Goal: Transaction & Acquisition: Book appointment/travel/reservation

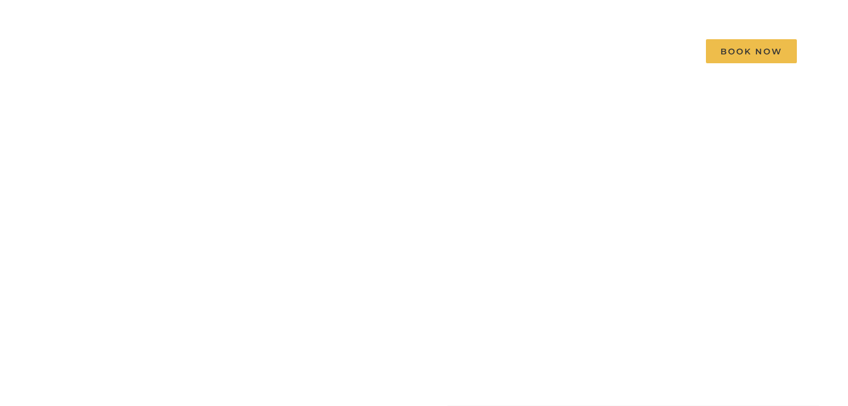
scroll to position [63, 0]
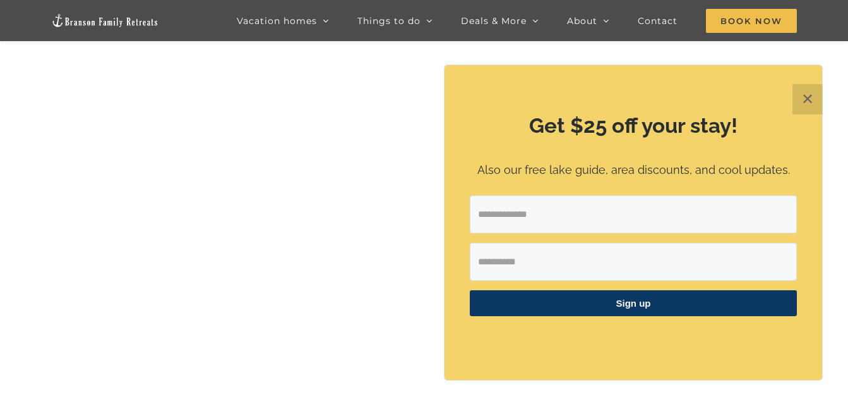
click at [814, 101] on button "✕" at bounding box center [808, 99] width 30 height 30
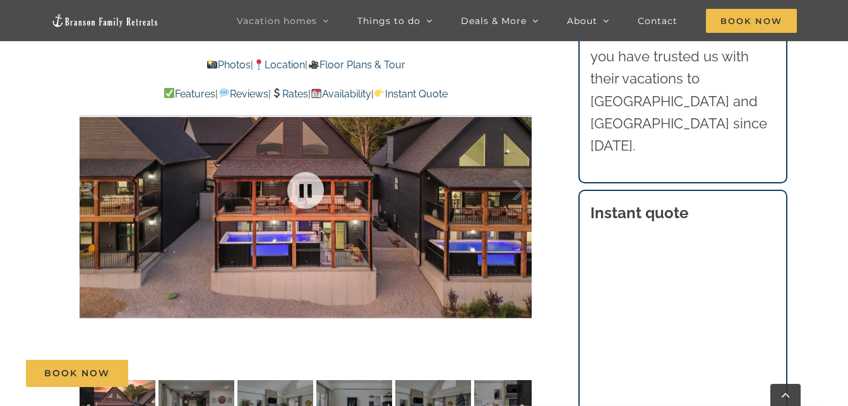
scroll to position [821, 0]
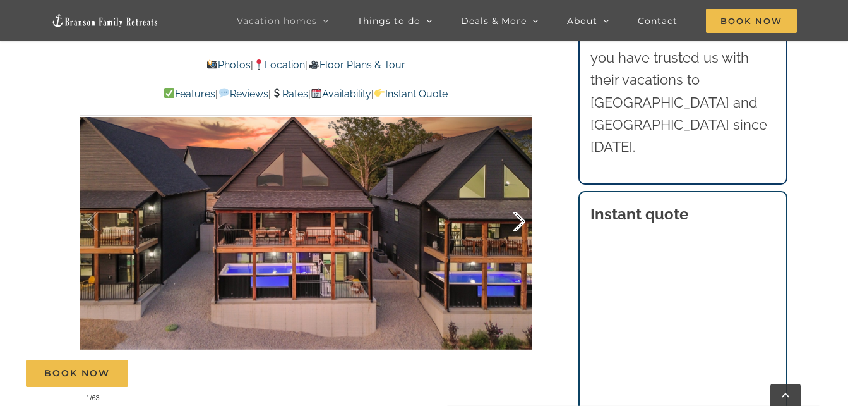
click at [514, 221] on div at bounding box center [505, 222] width 39 height 78
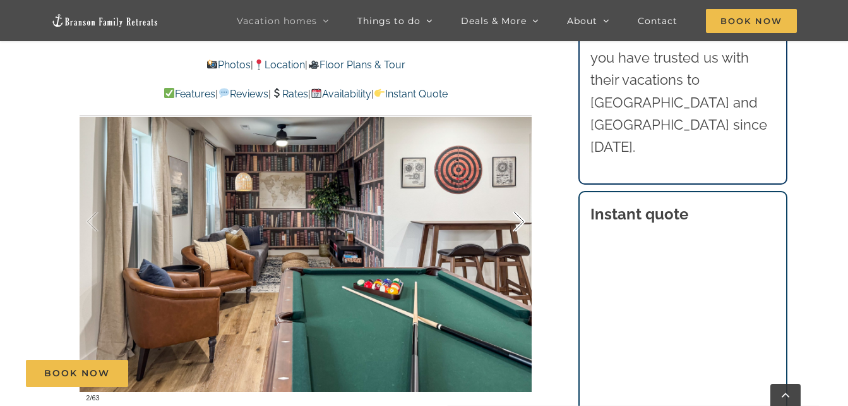
click at [514, 220] on div at bounding box center [505, 222] width 39 height 78
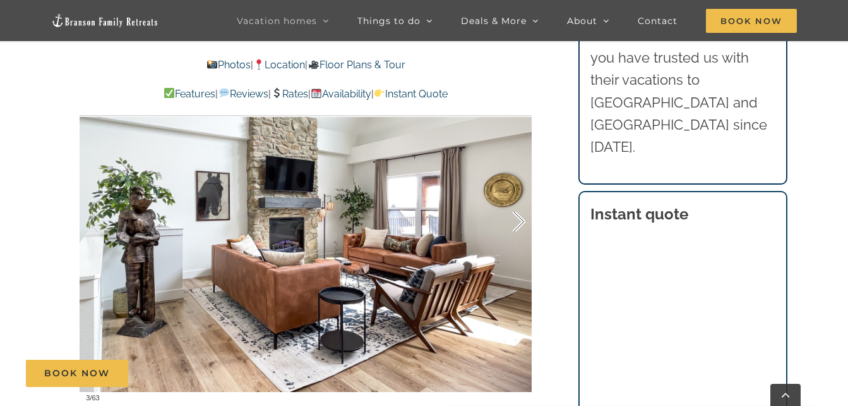
click at [514, 220] on div at bounding box center [505, 222] width 39 height 78
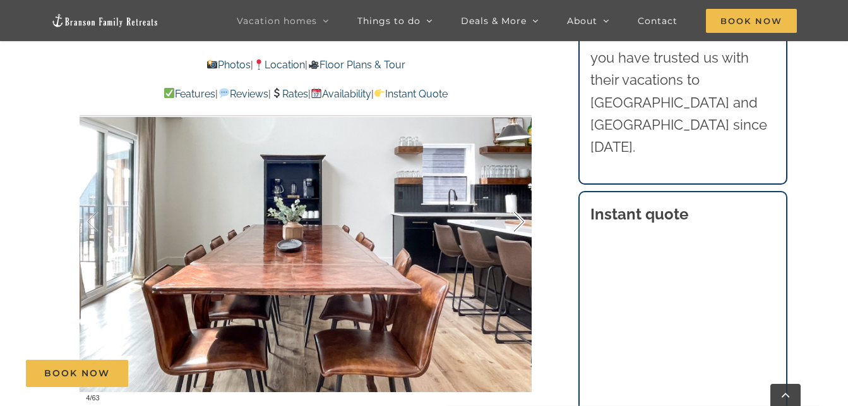
click at [514, 220] on div at bounding box center [505, 222] width 39 height 78
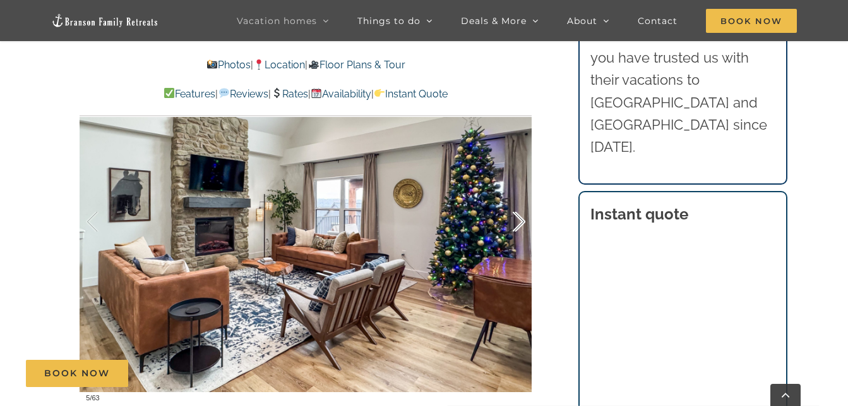
click at [519, 216] on div at bounding box center [505, 222] width 39 height 78
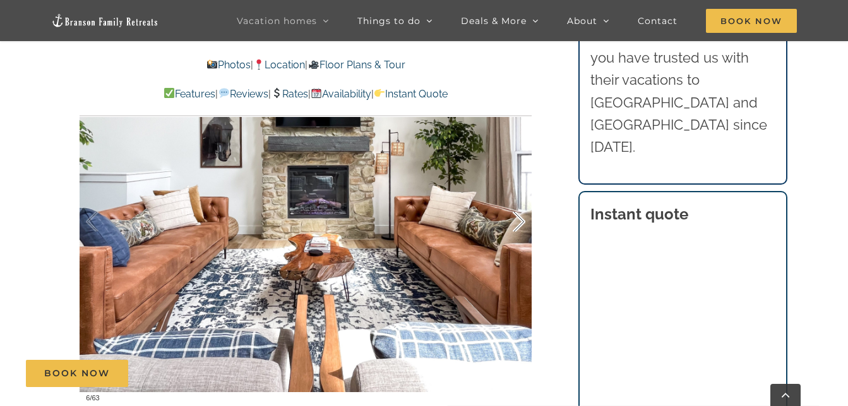
click at [519, 216] on div at bounding box center [505, 222] width 39 height 78
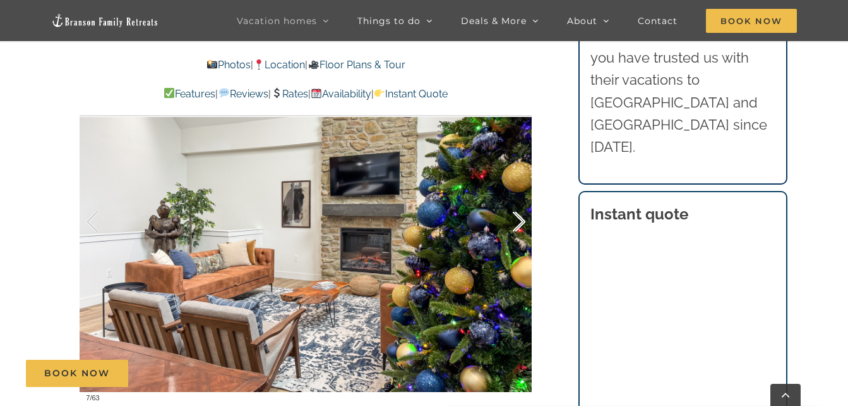
click at [519, 216] on div at bounding box center [505, 222] width 39 height 78
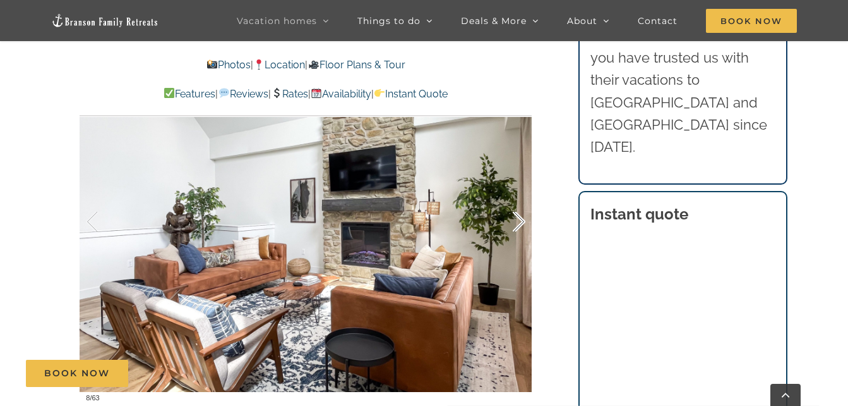
click at [519, 216] on div at bounding box center [505, 222] width 39 height 78
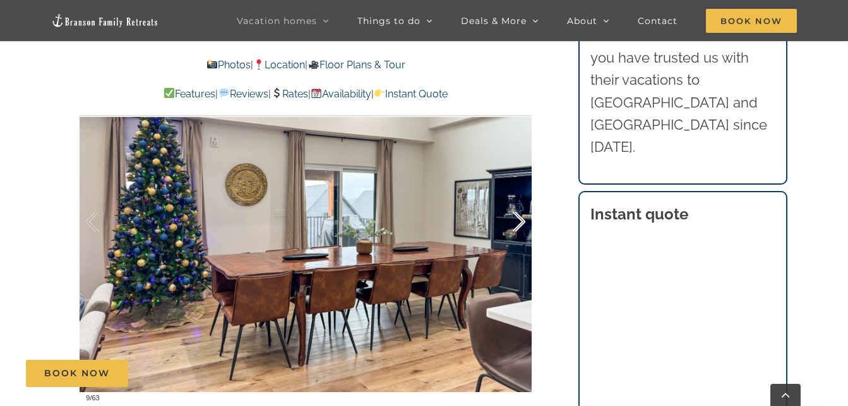
click at [519, 216] on div at bounding box center [505, 222] width 39 height 78
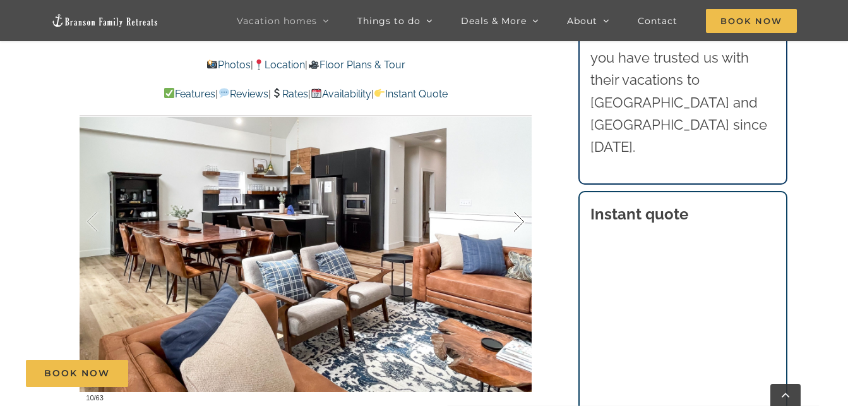
click at [519, 216] on div at bounding box center [505, 222] width 39 height 78
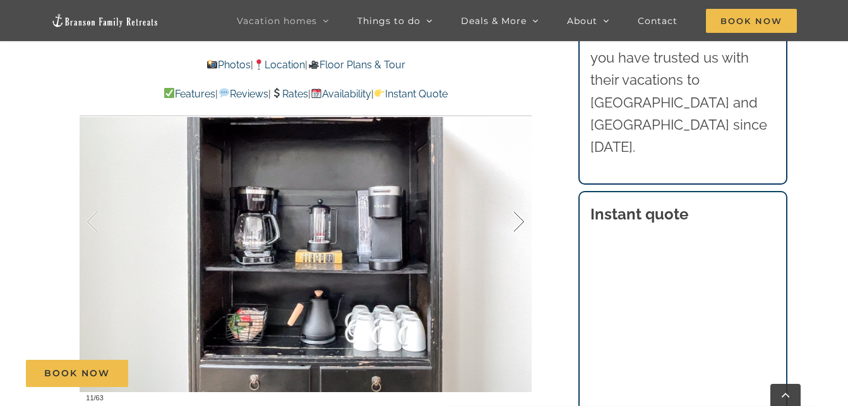
click at [519, 216] on div at bounding box center [505, 222] width 39 height 78
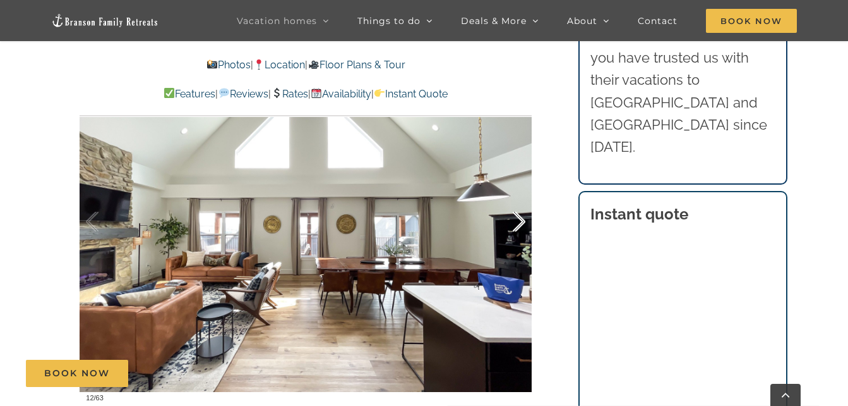
click at [519, 216] on div at bounding box center [505, 222] width 39 height 78
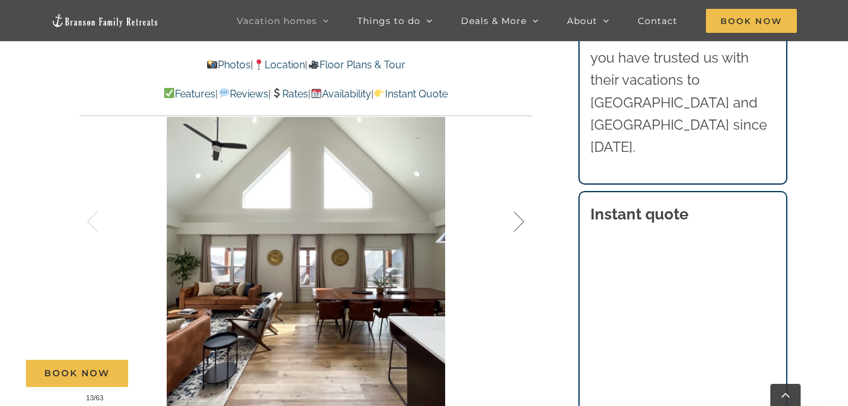
click at [519, 216] on div at bounding box center [505, 222] width 39 height 78
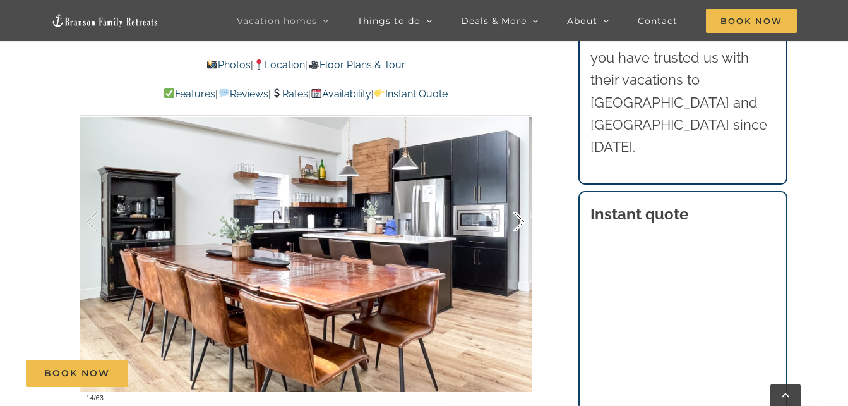
click at [519, 216] on div at bounding box center [505, 222] width 39 height 78
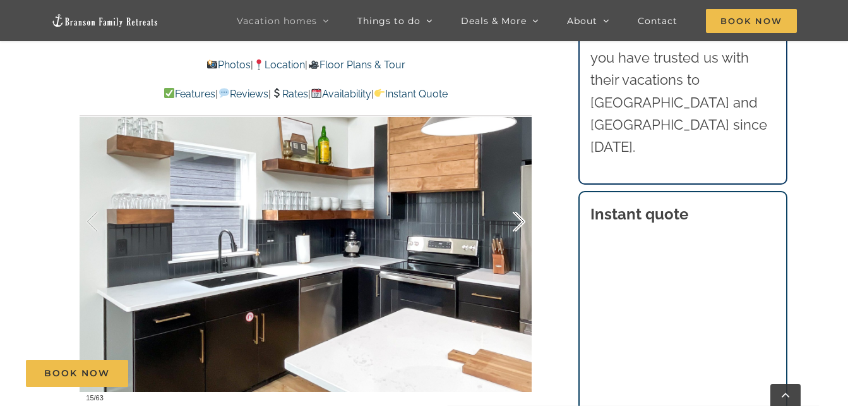
click at [519, 216] on div at bounding box center [505, 222] width 39 height 78
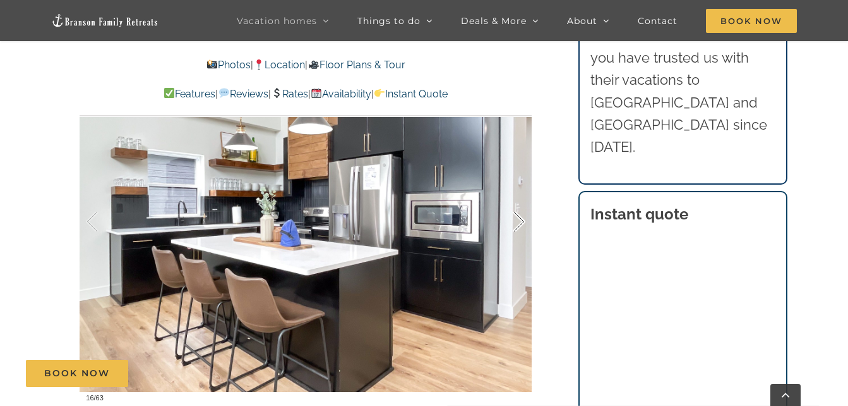
click at [520, 215] on div at bounding box center [505, 222] width 39 height 78
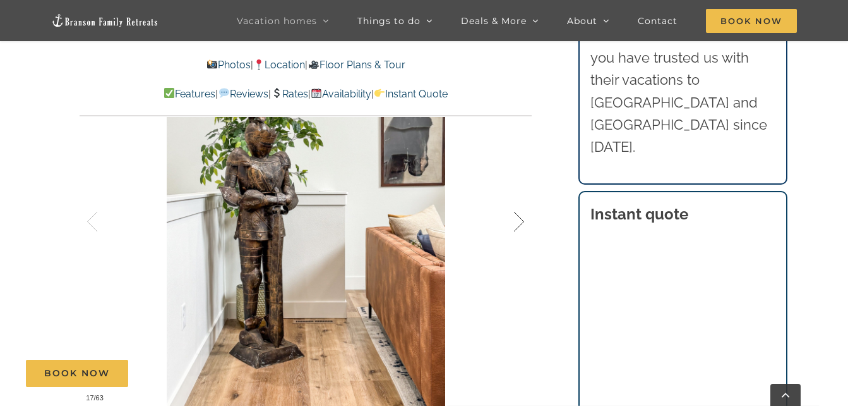
click at [520, 215] on div at bounding box center [505, 222] width 39 height 78
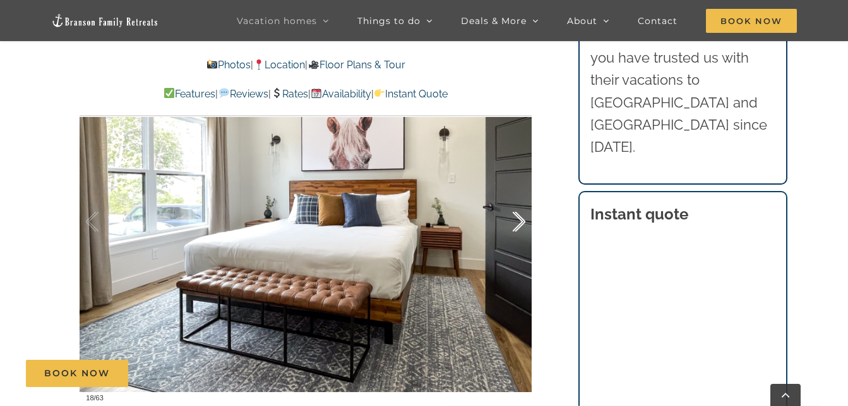
click at [520, 215] on div at bounding box center [505, 222] width 39 height 78
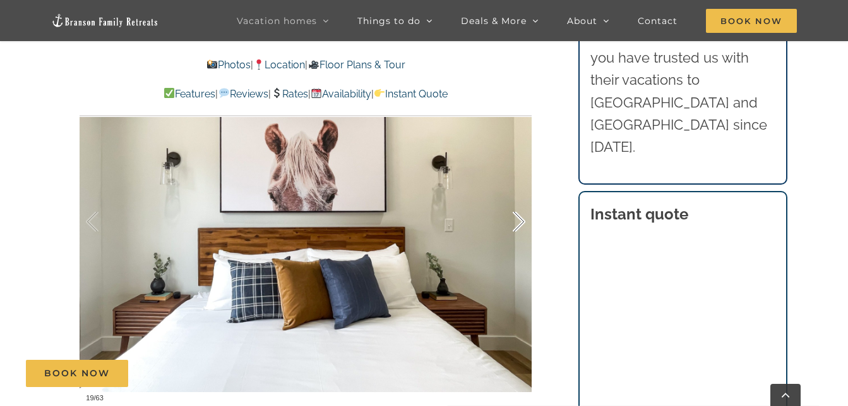
click at [520, 215] on div at bounding box center [505, 222] width 39 height 78
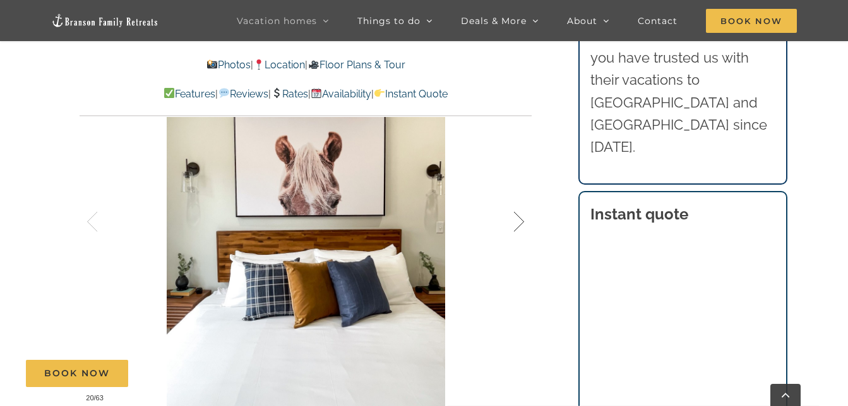
click at [520, 215] on div at bounding box center [505, 222] width 39 height 78
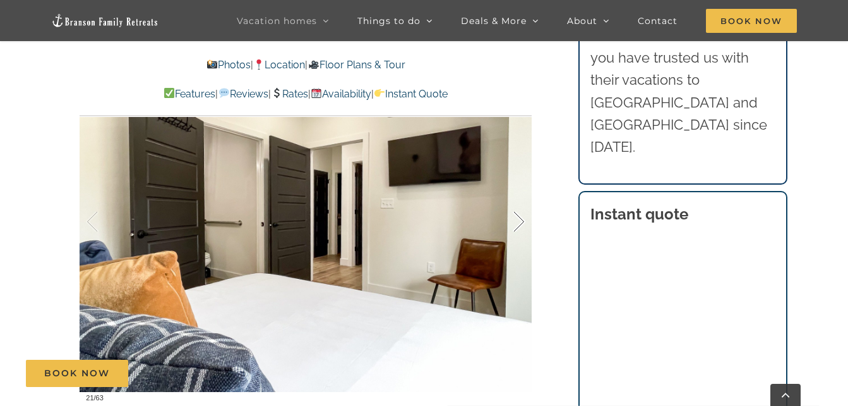
click at [520, 215] on div at bounding box center [505, 222] width 39 height 78
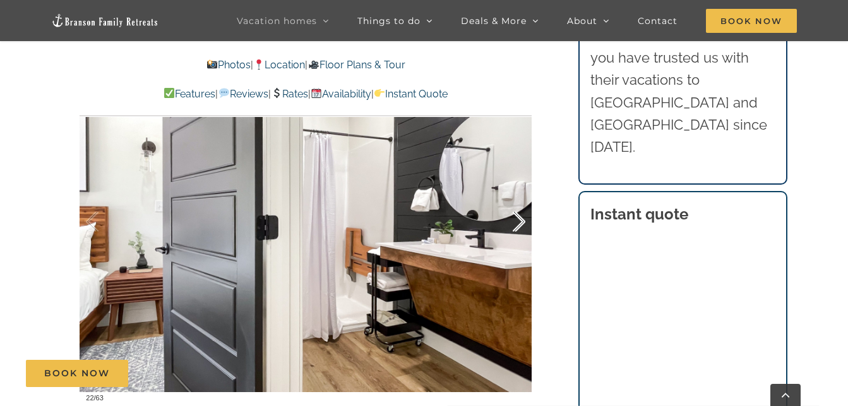
click at [520, 215] on div at bounding box center [505, 222] width 39 height 78
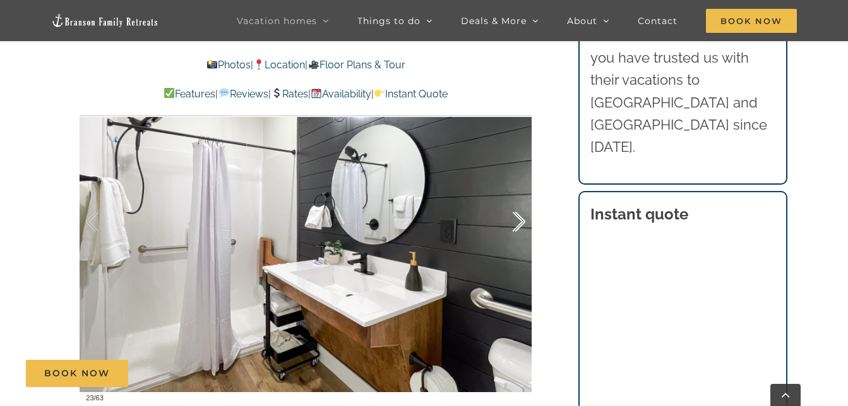
click at [520, 215] on div at bounding box center [505, 222] width 39 height 78
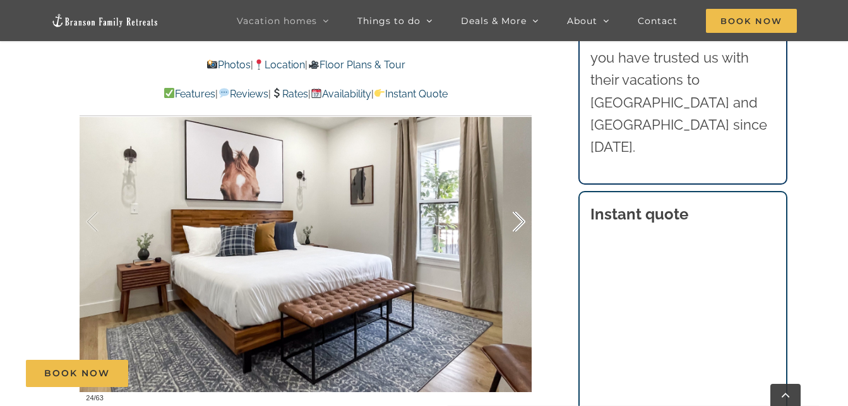
click at [520, 215] on div at bounding box center [505, 222] width 39 height 78
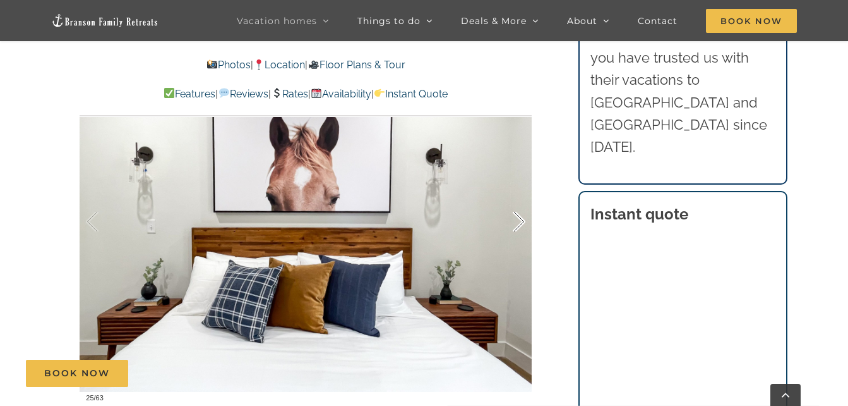
click at [520, 215] on div at bounding box center [505, 222] width 39 height 78
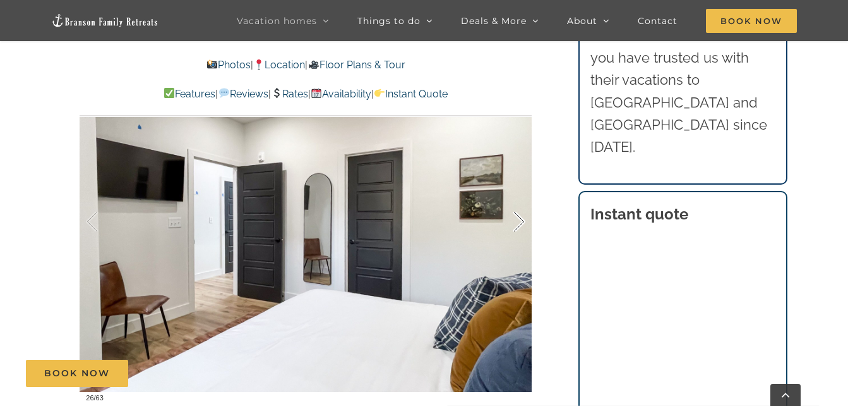
click at [520, 215] on div at bounding box center [505, 222] width 39 height 78
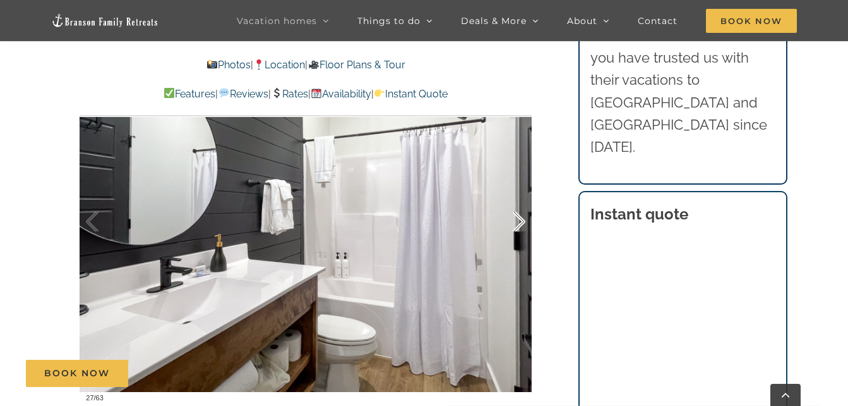
click at [520, 215] on div at bounding box center [505, 222] width 39 height 78
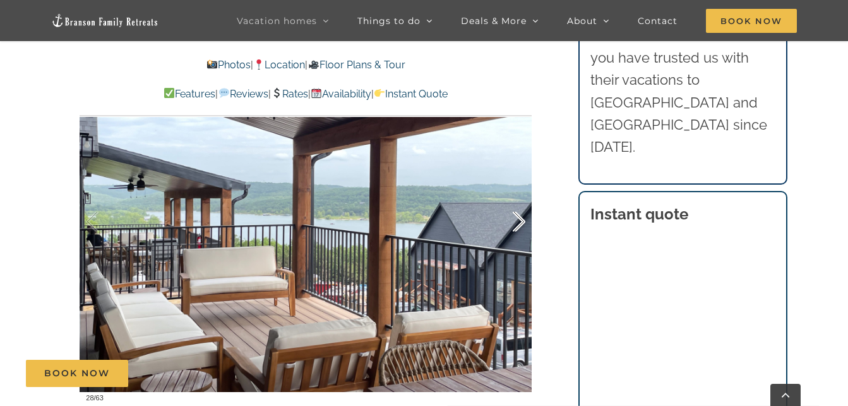
click at [520, 215] on div at bounding box center [505, 222] width 39 height 78
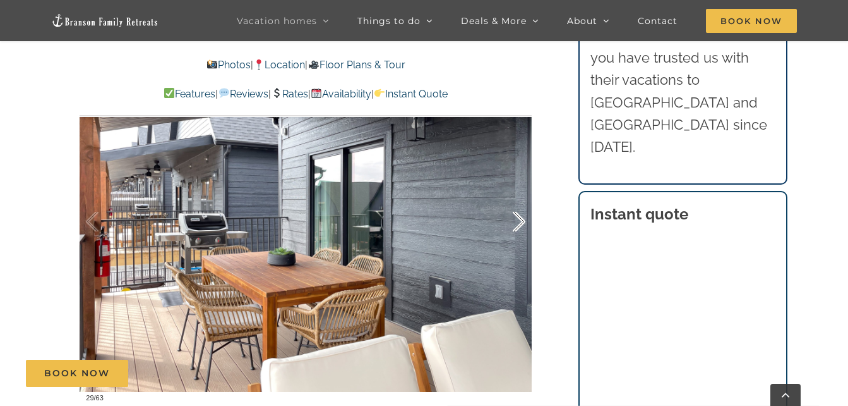
click at [520, 215] on div at bounding box center [505, 222] width 39 height 78
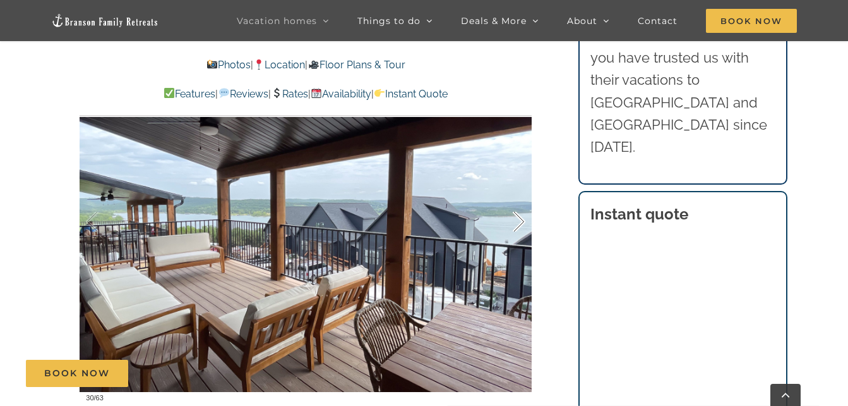
click at [520, 215] on div at bounding box center [505, 222] width 39 height 78
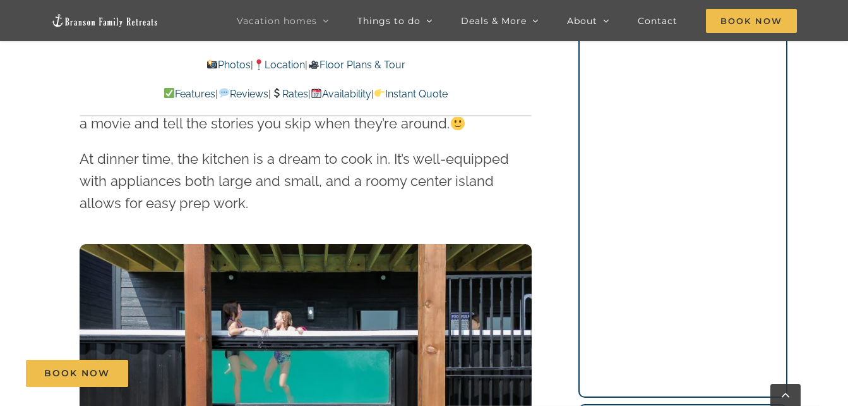
scroll to position [1874, 0]
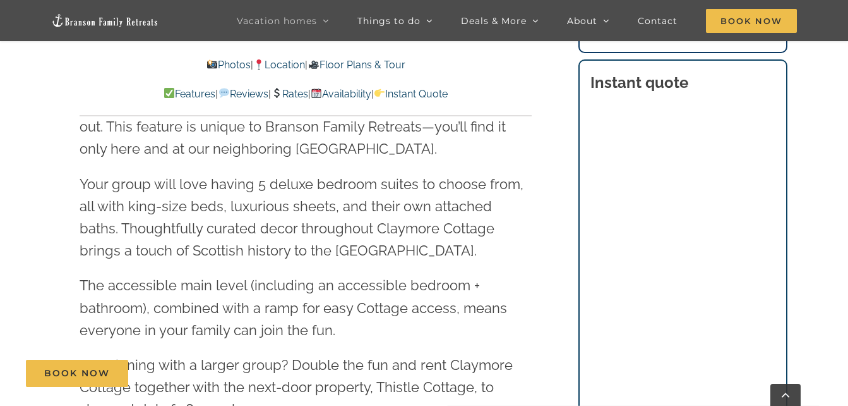
scroll to position [1495, 0]
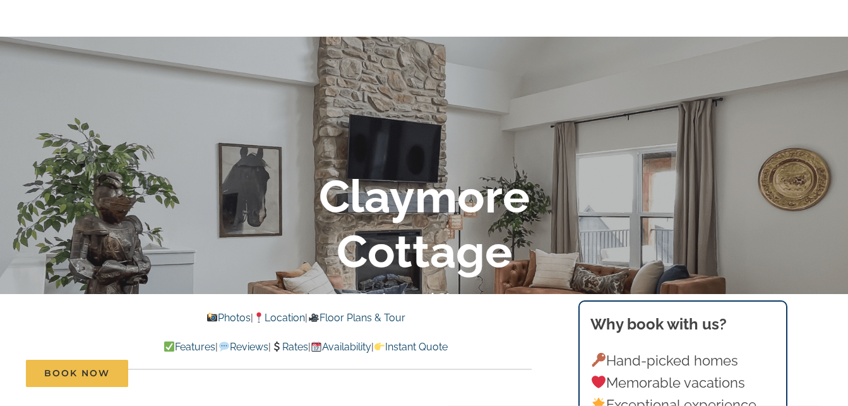
scroll to position [0, 0]
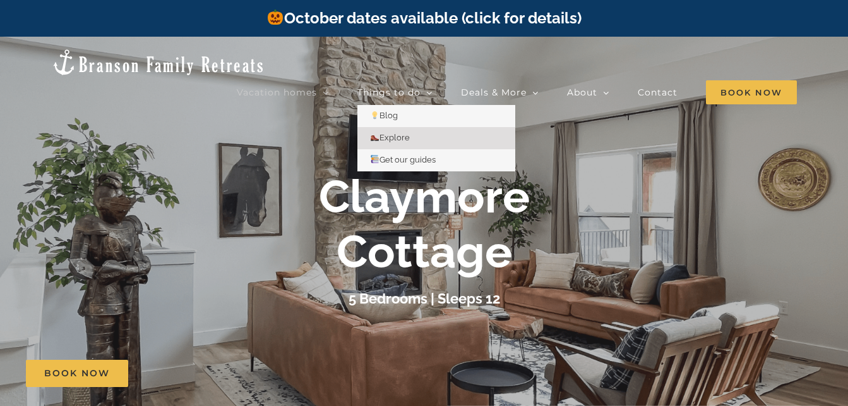
click at [424, 127] on link "Explore" at bounding box center [437, 138] width 158 height 22
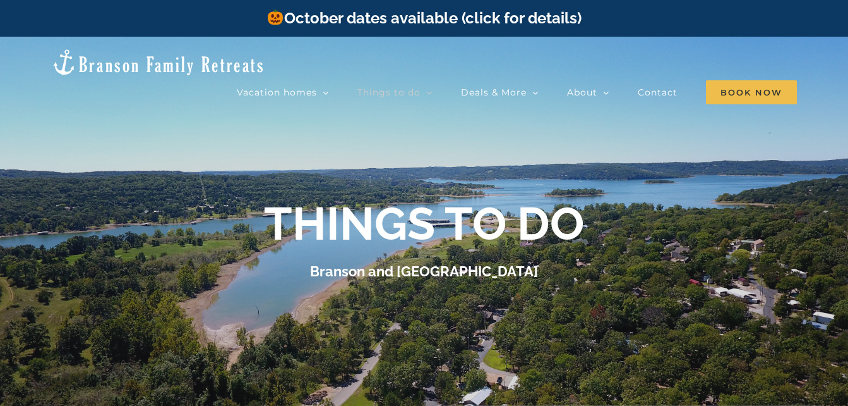
click at [347, 124] on div at bounding box center [424, 240] width 848 height 406
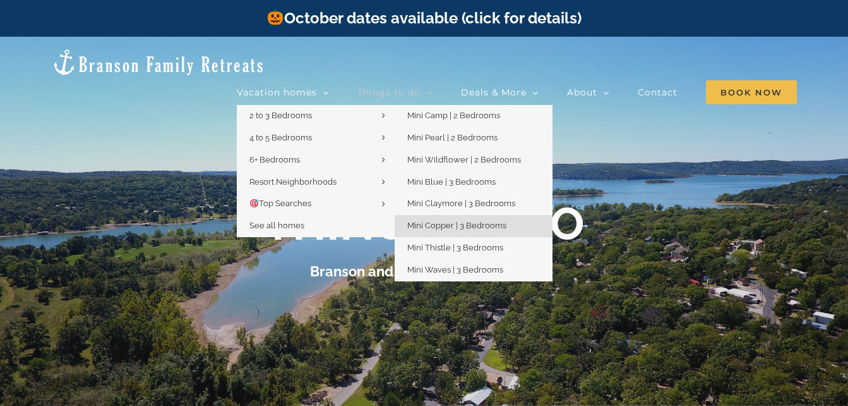
click at [527, 215] on link "Mini Copper | 3 Bedrooms" at bounding box center [474, 226] width 158 height 22
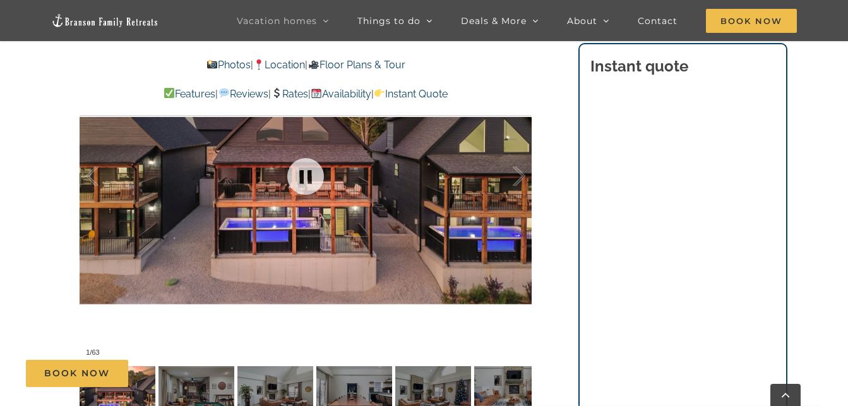
scroll to position [821, 0]
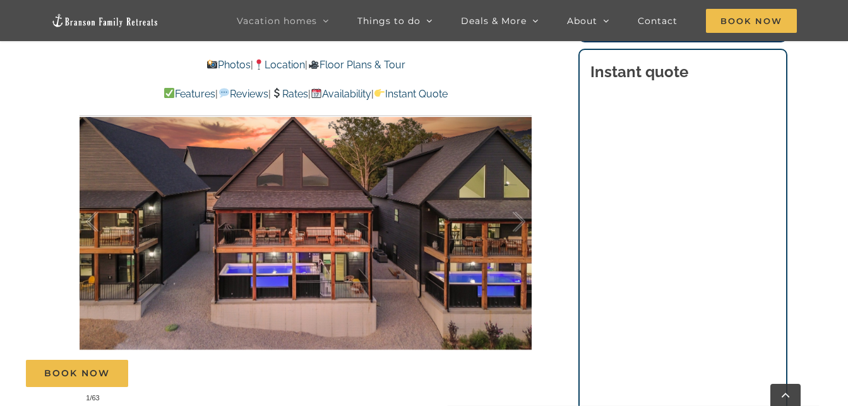
click at [527, 220] on div at bounding box center [306, 221] width 452 height 371
click at [524, 217] on div at bounding box center [505, 222] width 39 height 78
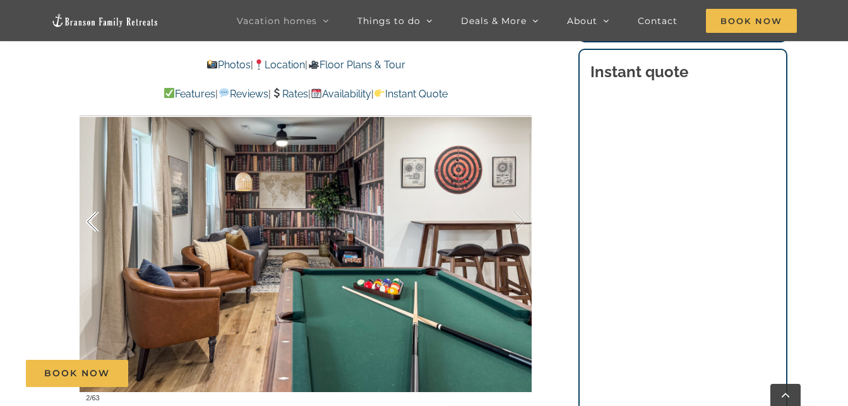
click at [92, 221] on div at bounding box center [105, 222] width 39 height 78
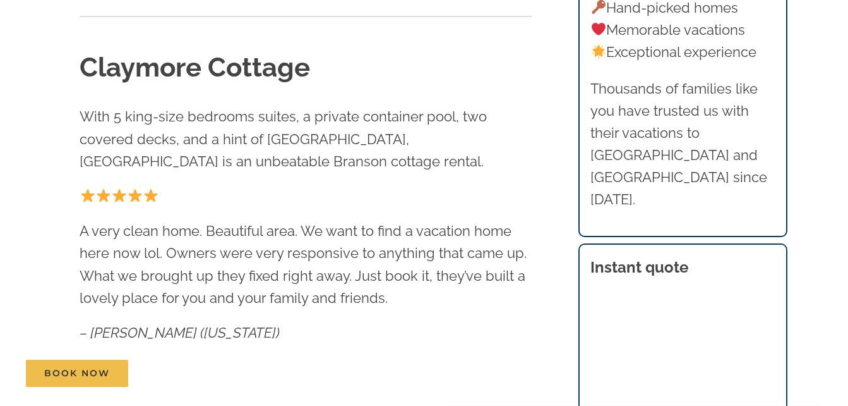
scroll to position [0, 0]
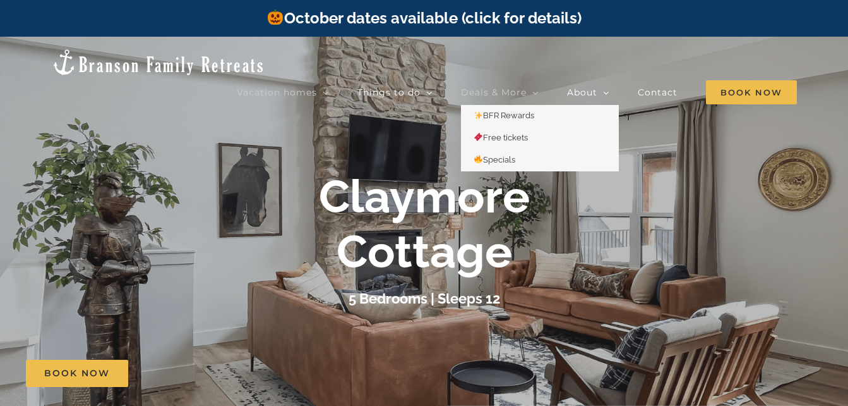
click at [507, 88] on span "Deals & More" at bounding box center [494, 92] width 66 height 9
